Goal: Check status: Check status

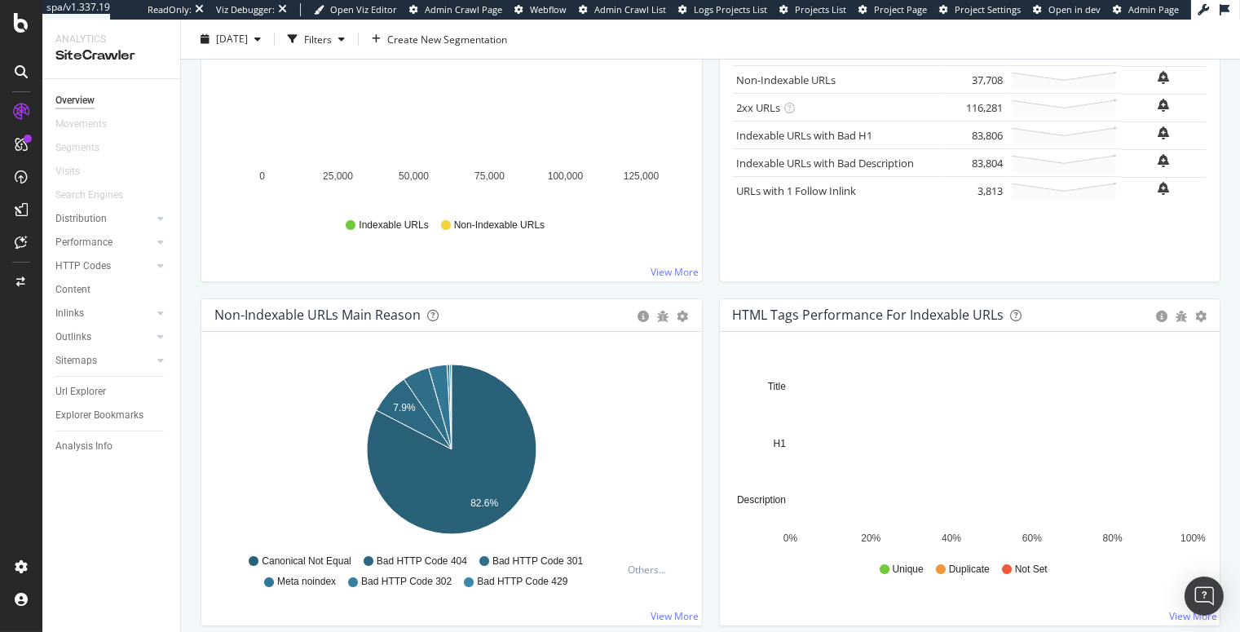
scroll to position [318, 0]
